Goal: Task Accomplishment & Management: Use online tool/utility

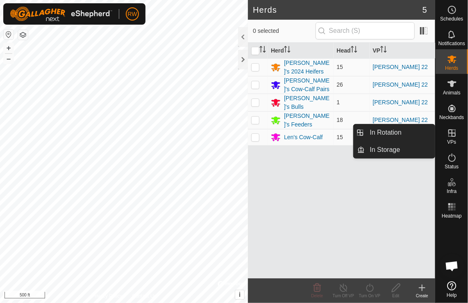
click at [451, 132] on icon at bounding box center [452, 133] width 10 height 10
click at [399, 131] on link "In Rotation" at bounding box center [400, 132] width 70 height 16
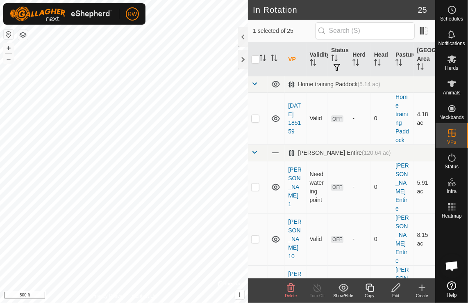
checkbox input "false"
click at [314, 289] on icon at bounding box center [317, 287] width 7 height 8
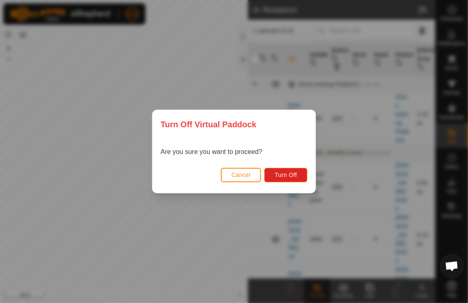
click at [244, 173] on span "Cancel" at bounding box center [241, 174] width 19 height 7
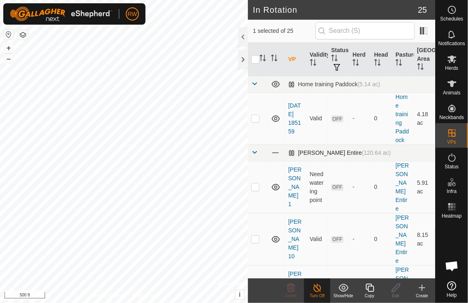
checkbox input "false"
checkbox input "true"
checkbox input "false"
checkbox input "true"
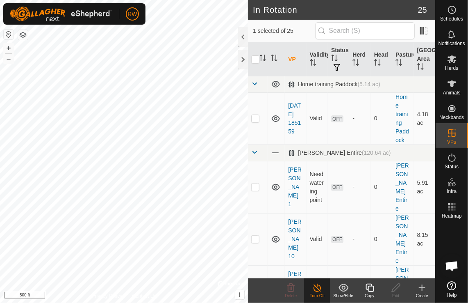
checkbox input "false"
checkbox input "true"
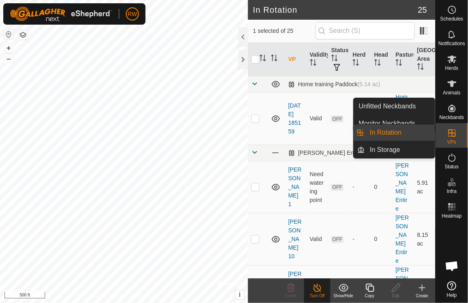
click at [396, 132] on link "In Rotation" at bounding box center [400, 132] width 70 height 16
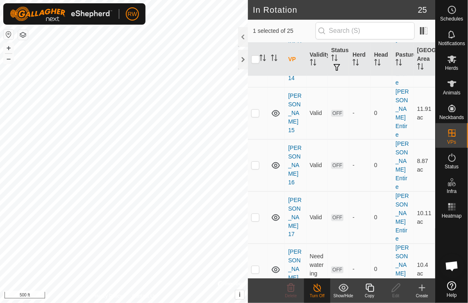
scroll to position [397, 0]
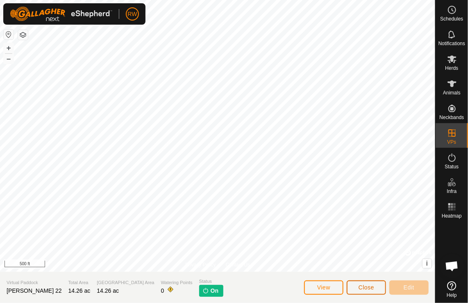
click at [369, 288] on span "Close" at bounding box center [367, 287] width 16 height 7
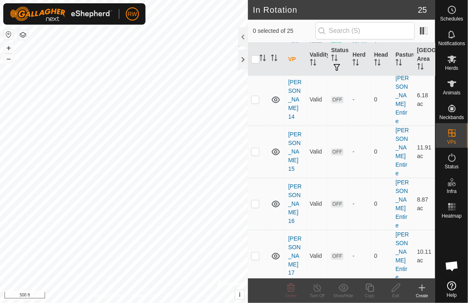
scroll to position [397, 0]
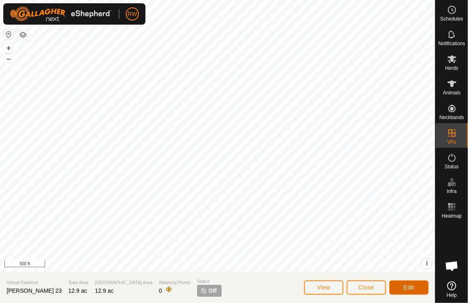
click at [418, 286] on button "Edit" at bounding box center [409, 287] width 39 height 14
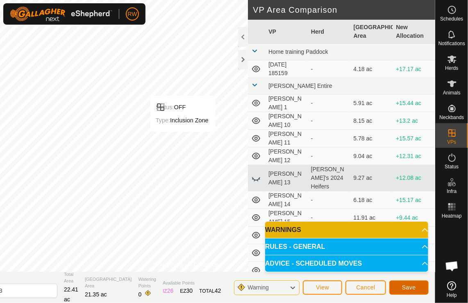
click at [404, 286] on span "Save" at bounding box center [409, 287] width 14 height 7
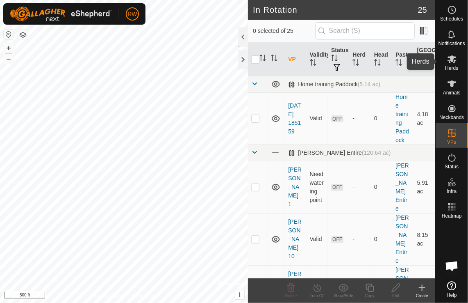
click at [454, 60] on icon at bounding box center [452, 59] width 9 height 8
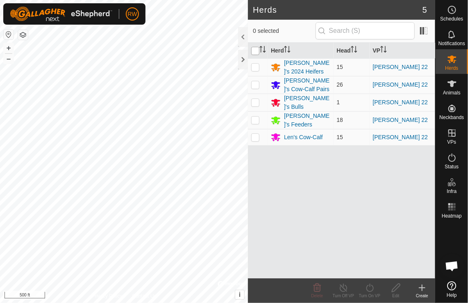
click at [258, 52] on input "checkbox" at bounding box center [255, 51] width 8 height 8
checkbox input "true"
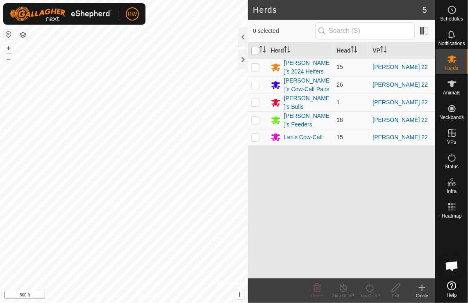
checkbox input "true"
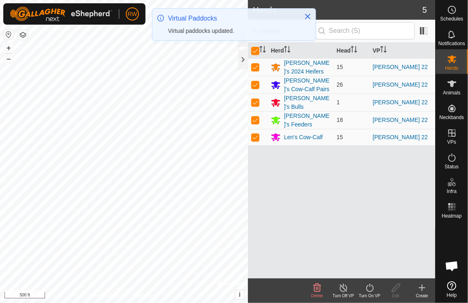
click at [366, 286] on icon at bounding box center [370, 288] width 10 height 10
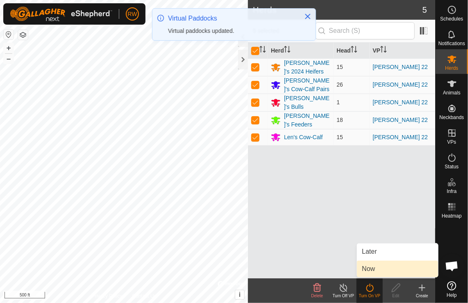
click at [375, 270] on link "Now" at bounding box center [397, 268] width 81 height 16
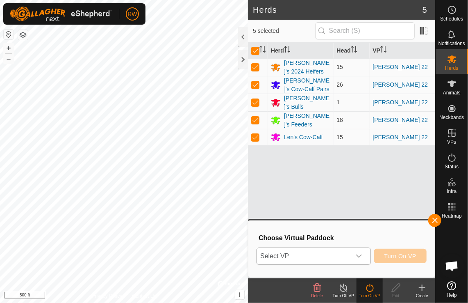
click at [363, 255] on icon "dropdown trigger" at bounding box center [359, 256] width 7 height 7
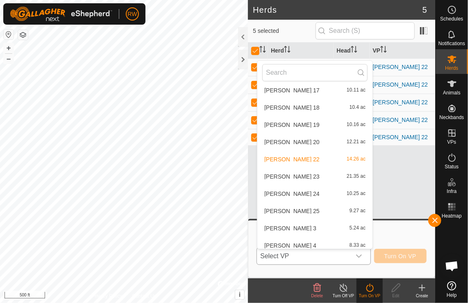
scroll to position [200, 0]
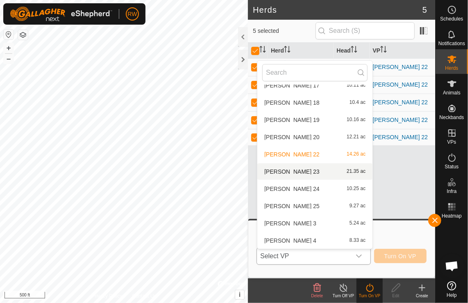
click at [287, 166] on li "[PERSON_NAME] 23 21.35 ac" at bounding box center [315, 171] width 115 height 16
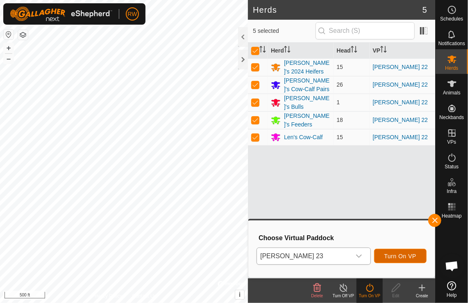
click at [400, 255] on span "Turn On VP" at bounding box center [401, 256] width 32 height 7
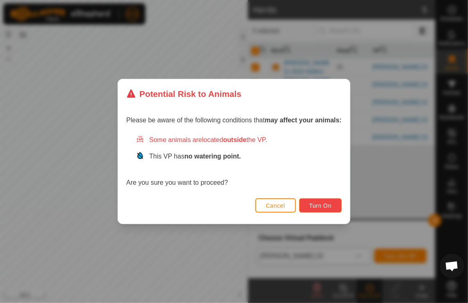
click at [320, 202] on span "Turn On" at bounding box center [321, 205] width 22 height 7
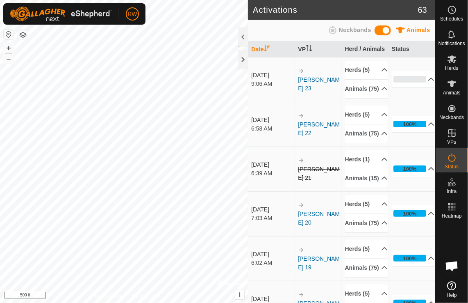
click at [280, 302] on div "Activations 63 Animals Neckbands Date VP Herd / Animals Status [DATE] 9:06 AM […" at bounding box center [218, 151] width 436 height 303
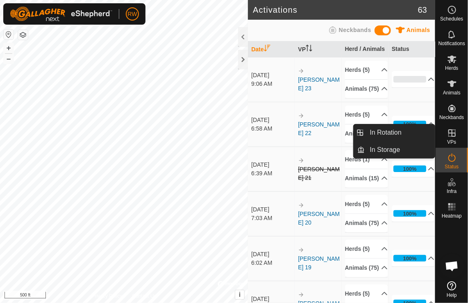
click at [454, 134] on icon at bounding box center [452, 133] width 10 height 10
click at [376, 134] on link "In Rotation" at bounding box center [400, 132] width 70 height 16
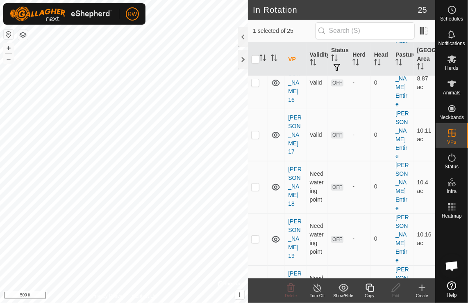
scroll to position [492, 0]
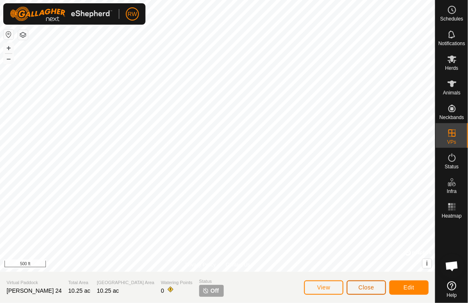
click at [377, 287] on button "Close" at bounding box center [366, 287] width 39 height 14
